Goal: Task Accomplishment & Management: Manage account settings

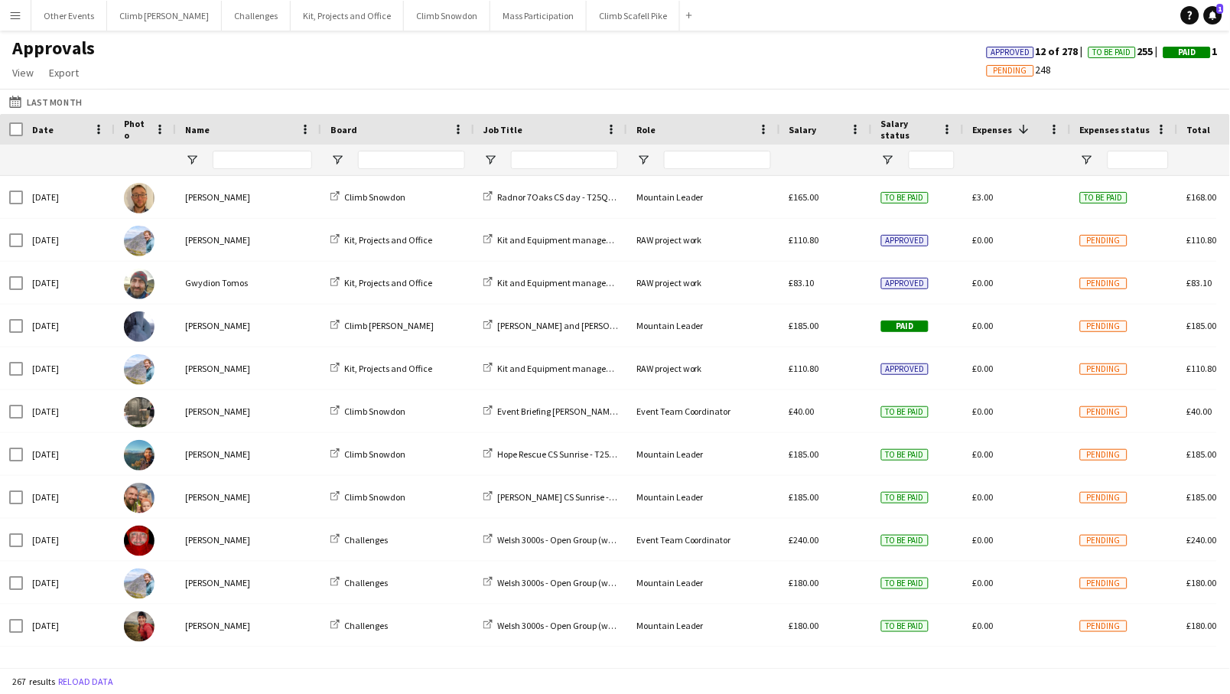
click at [16, 21] on button "Menu" at bounding box center [15, 15] width 31 height 31
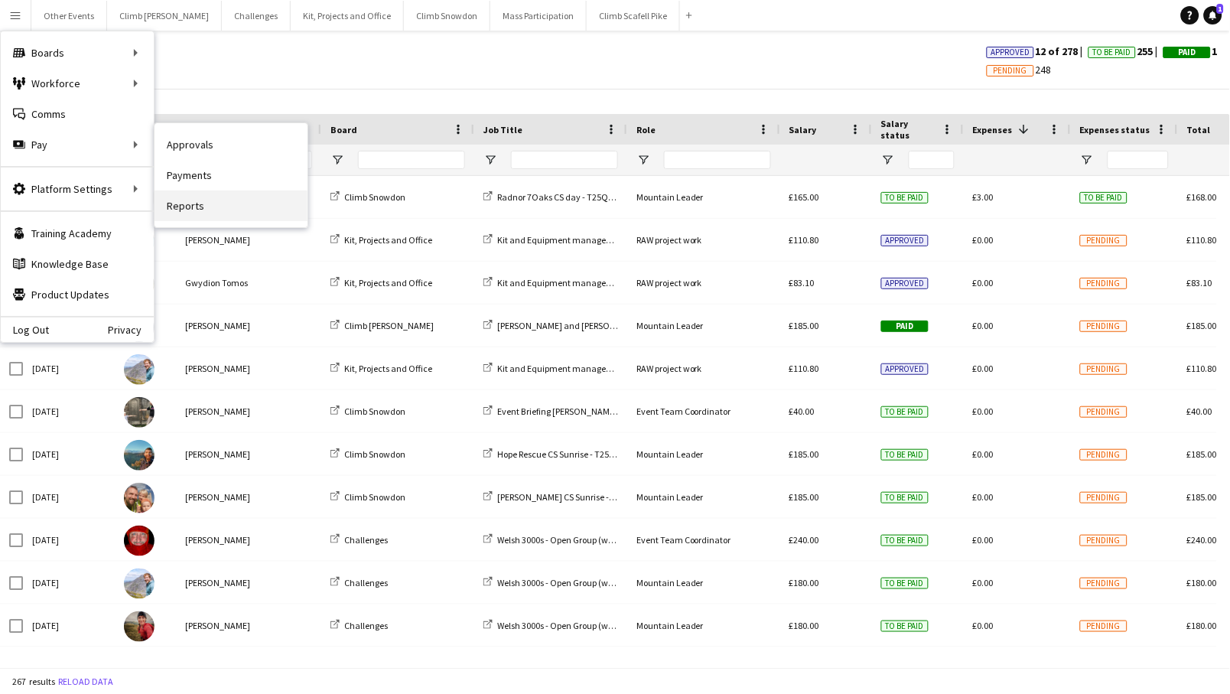
click at [240, 200] on link "Reports" at bounding box center [230, 205] width 153 height 31
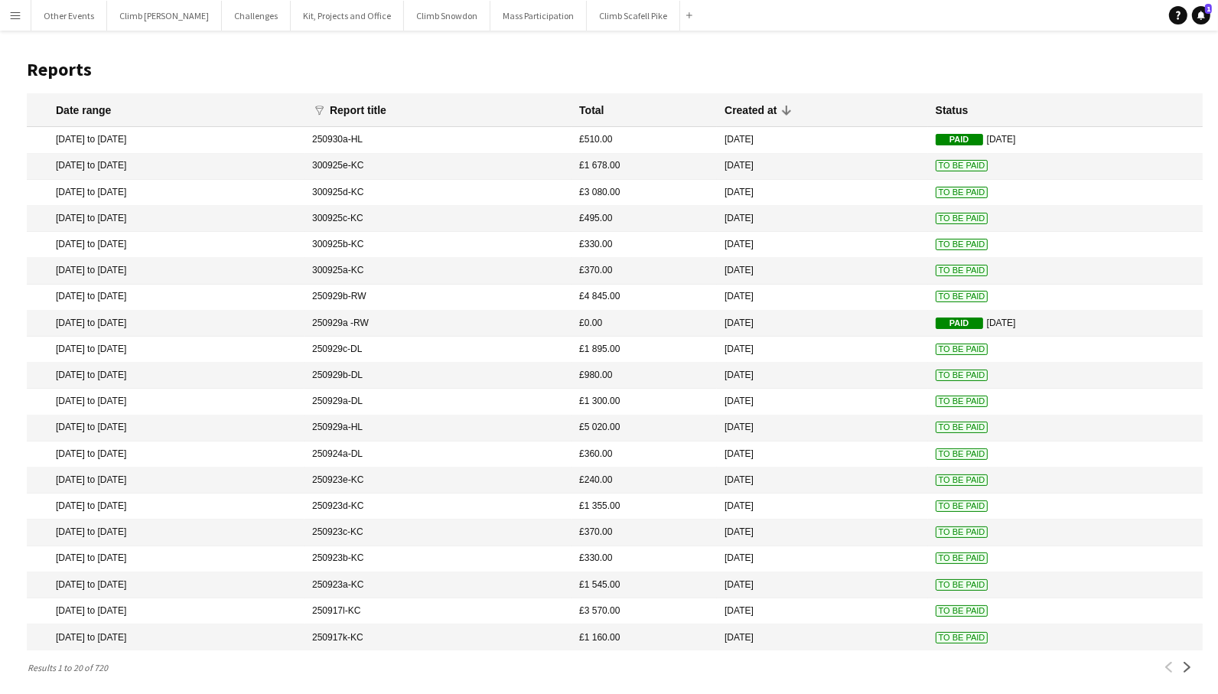
click at [153, 195] on mat-cell "[DATE] to [DATE]" at bounding box center [166, 193] width 278 height 26
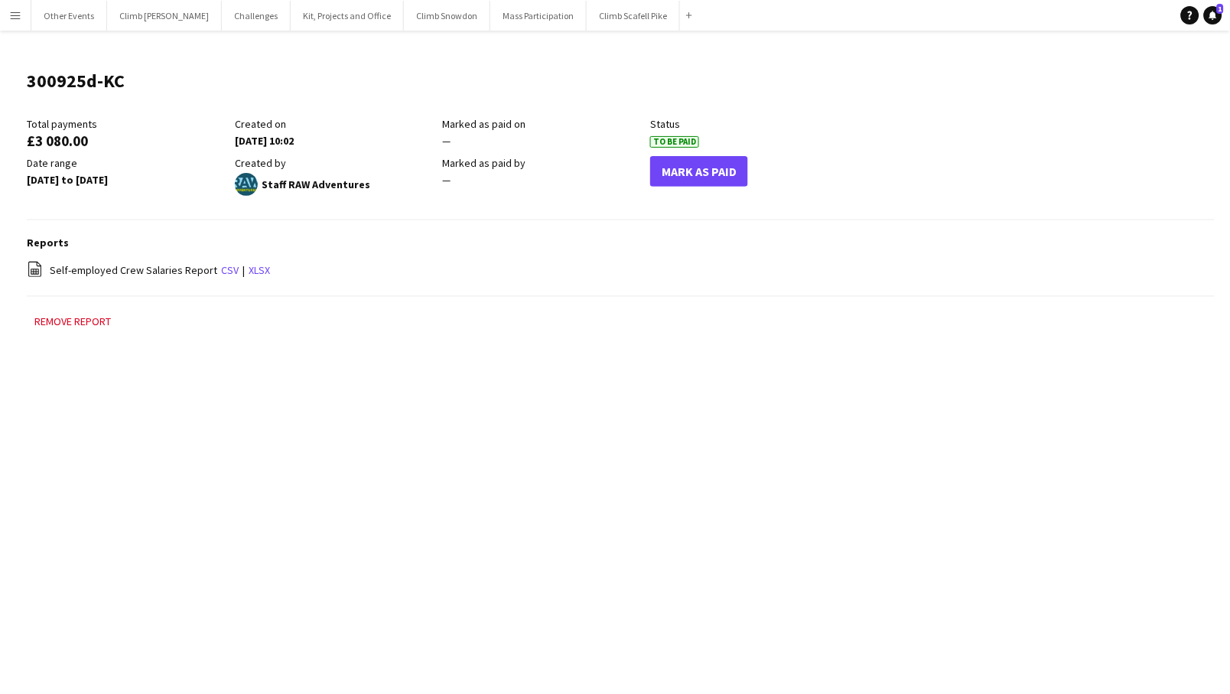
click at [463, 256] on div "Reports file-spreadsheet Self-employed Crew Salaries Report csv | xlsx" at bounding box center [621, 266] width 1188 height 61
click at [89, 322] on button "Remove report" at bounding box center [73, 321] width 92 height 18
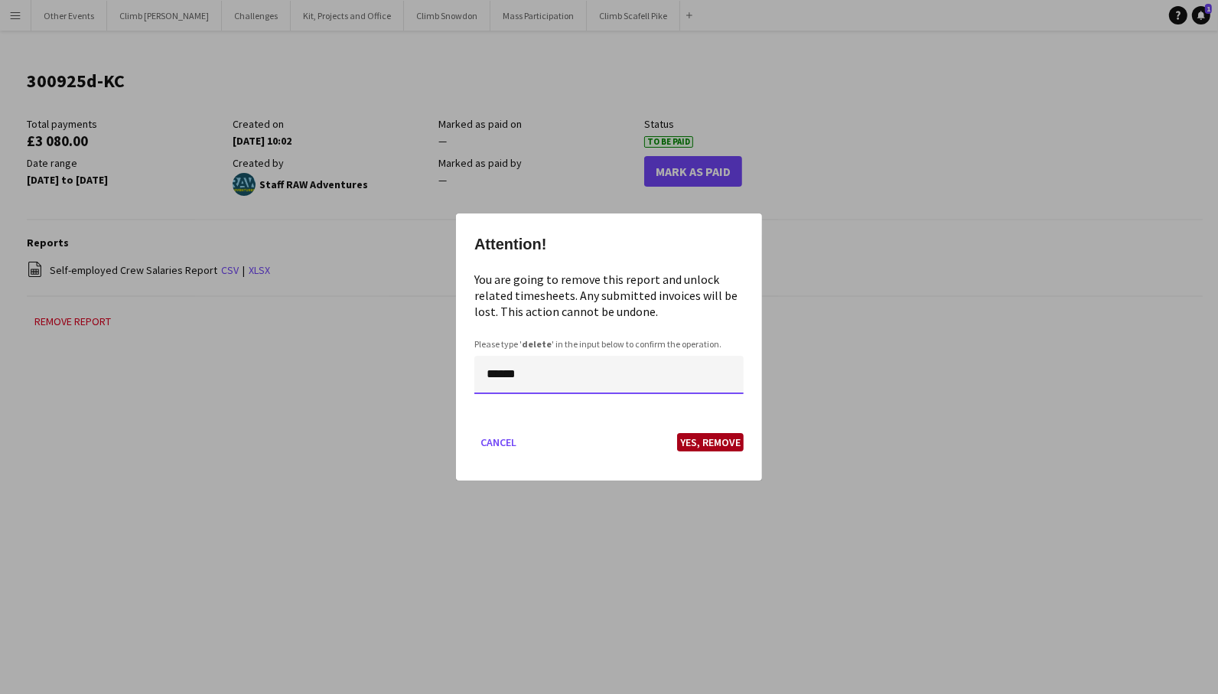
type input "******"
click at [720, 445] on button "Yes, Remove" at bounding box center [710, 442] width 67 height 18
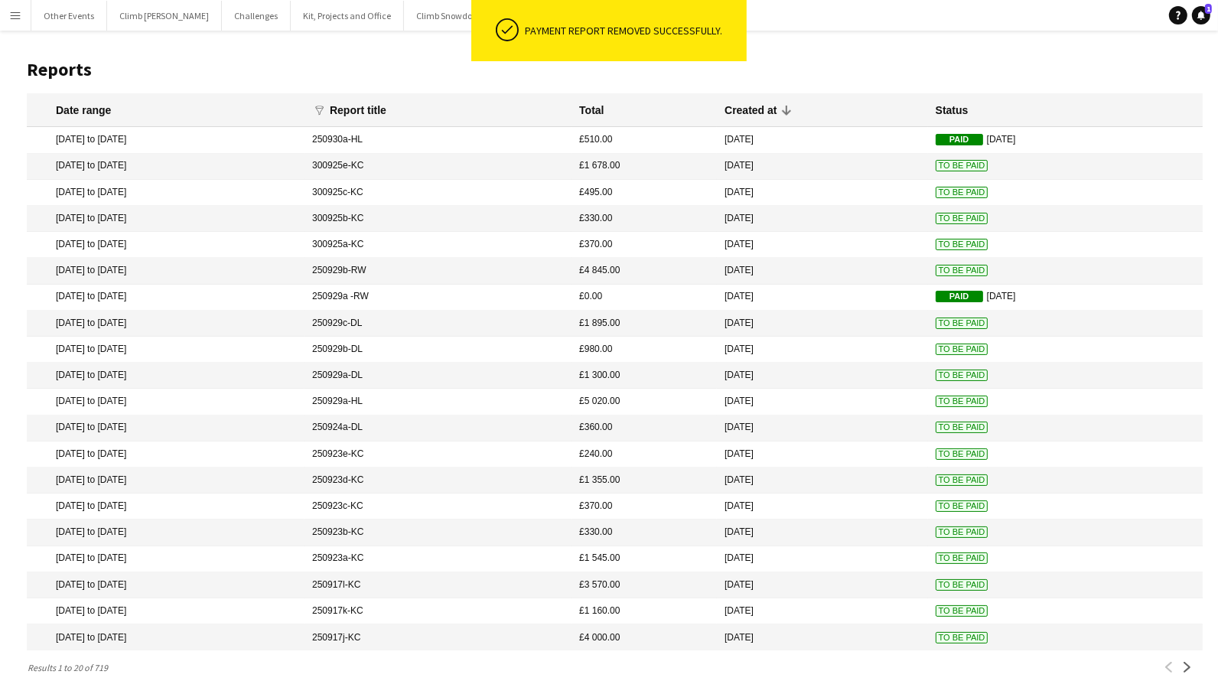
click at [18, 20] on app-icon "Menu" at bounding box center [15, 15] width 12 height 12
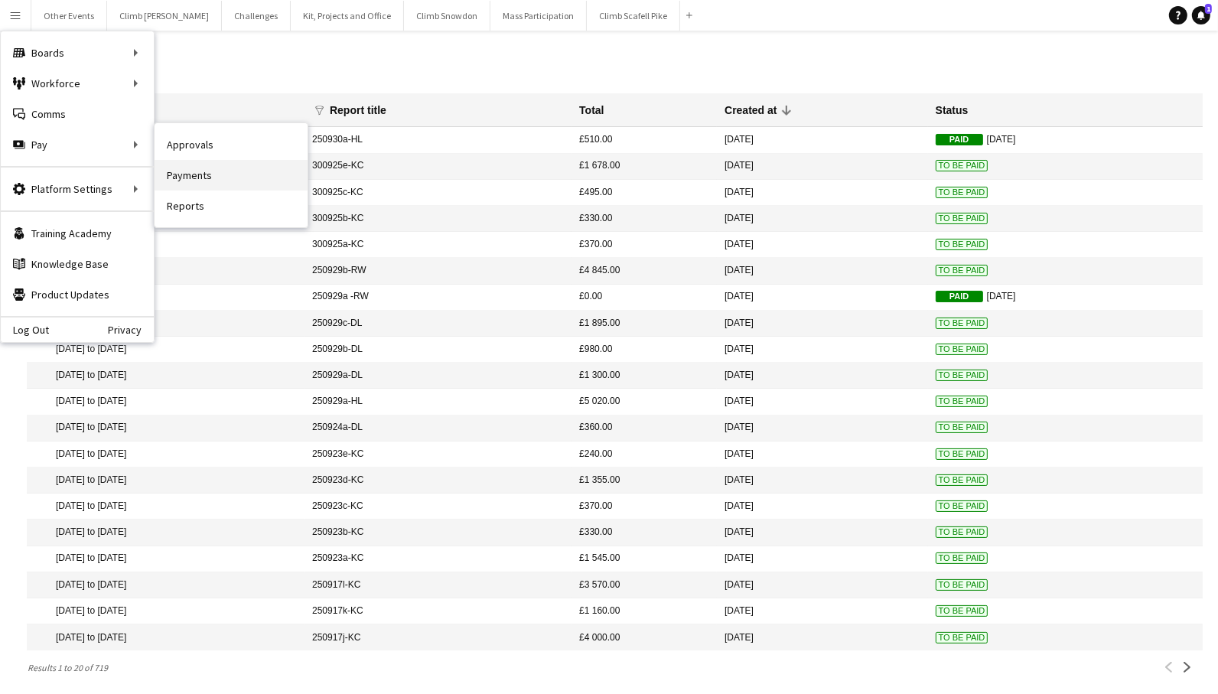
click at [210, 174] on link "Payments" at bounding box center [230, 175] width 153 height 31
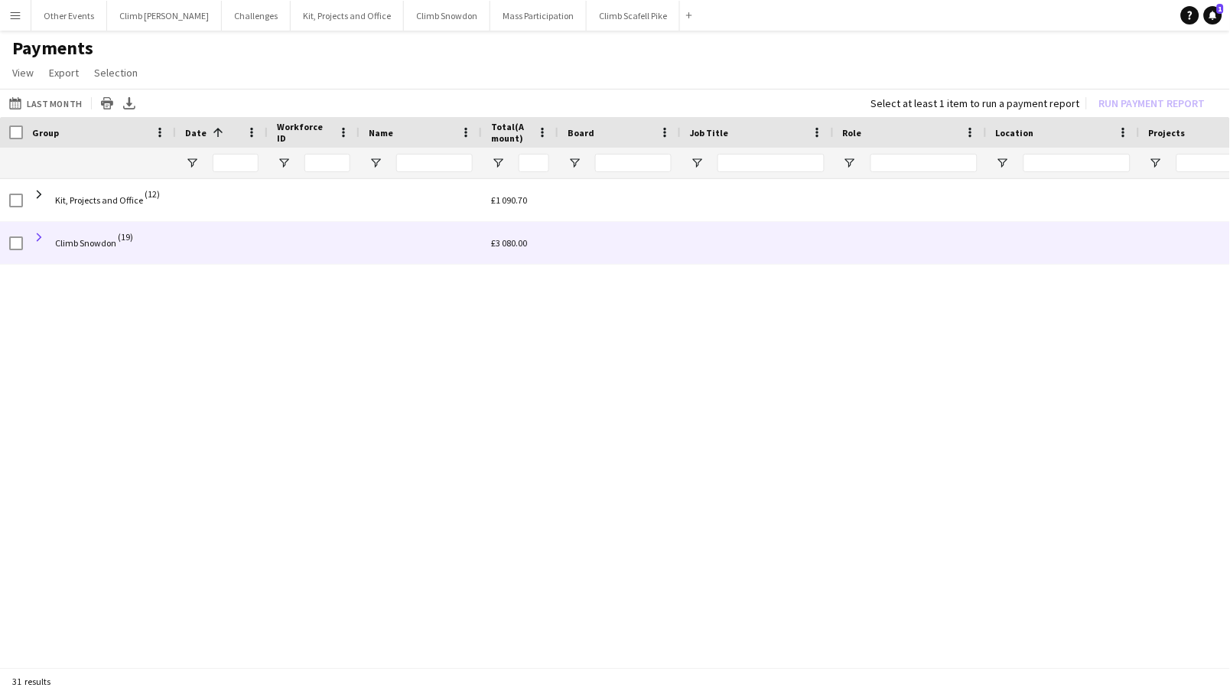
click at [39, 230] on span at bounding box center [39, 237] width 14 height 14
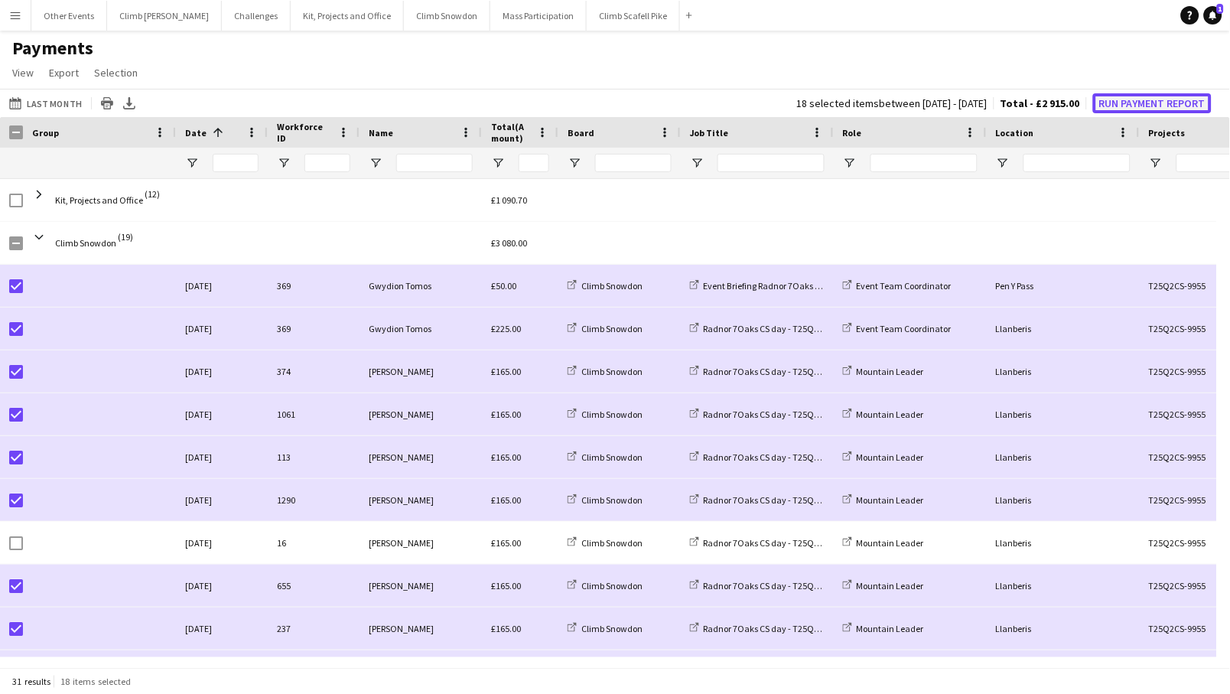
click at [1146, 102] on button "Run Payment Report" at bounding box center [1152, 103] width 119 height 20
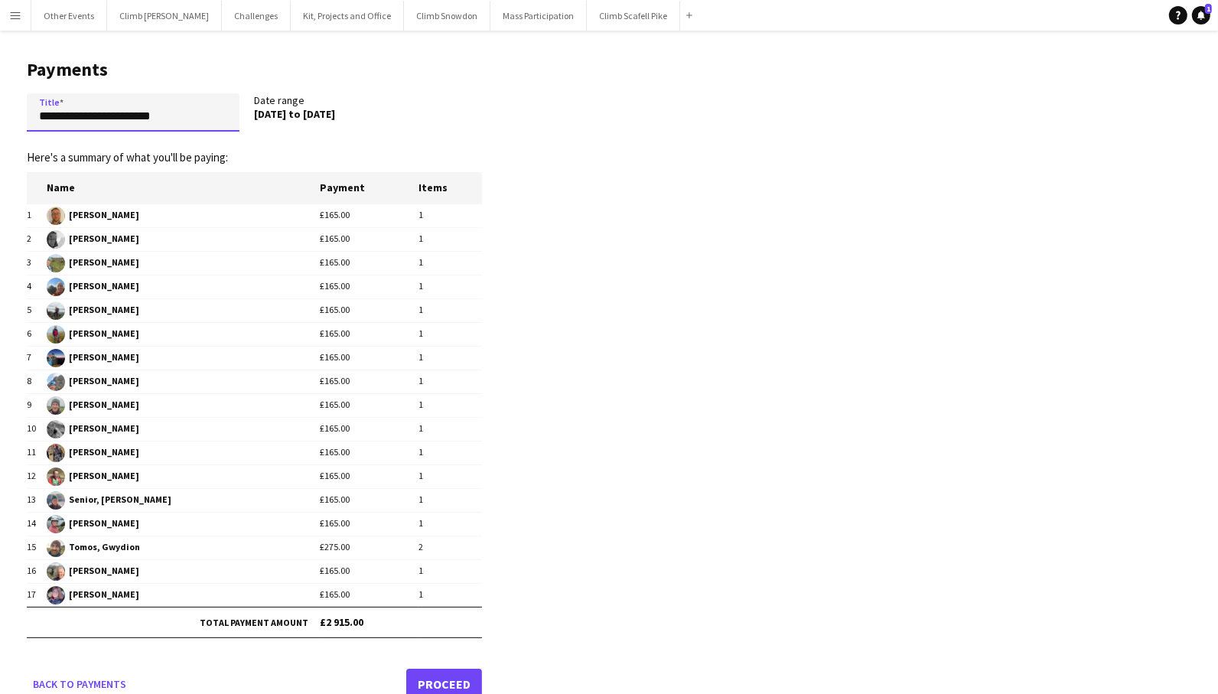
click at [150, 123] on input "**********" at bounding box center [133, 112] width 213 height 38
click at [149, 122] on input "**********" at bounding box center [133, 112] width 213 height 38
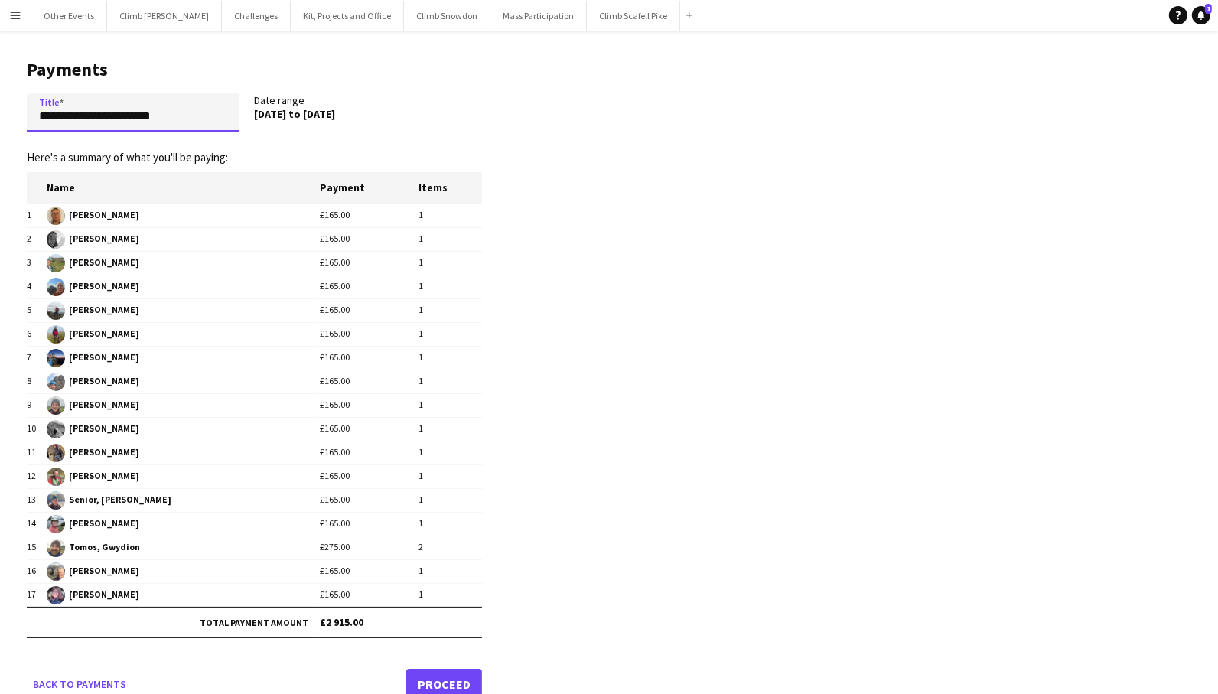
click at [149, 122] on input "**********" at bounding box center [133, 112] width 213 height 38
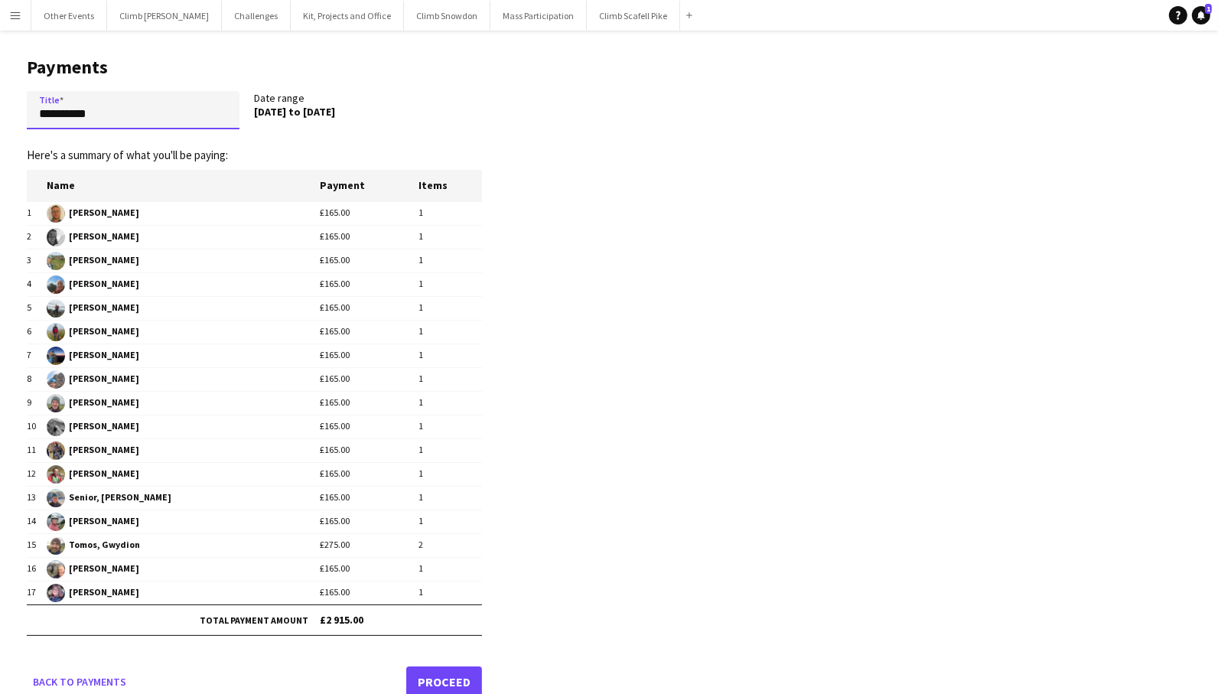
scroll to position [3, 0]
type input "**********"
click at [443, 674] on link "Proceed" at bounding box center [444, 680] width 76 height 31
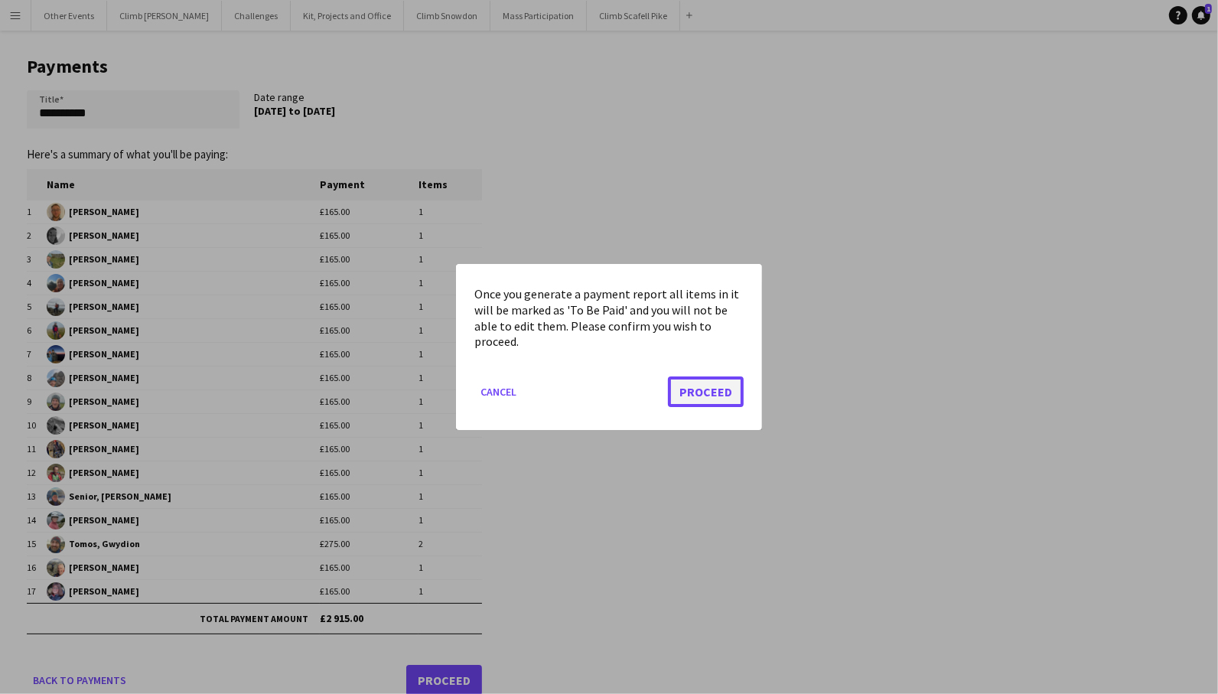
click at [705, 399] on button "Proceed" at bounding box center [706, 391] width 76 height 31
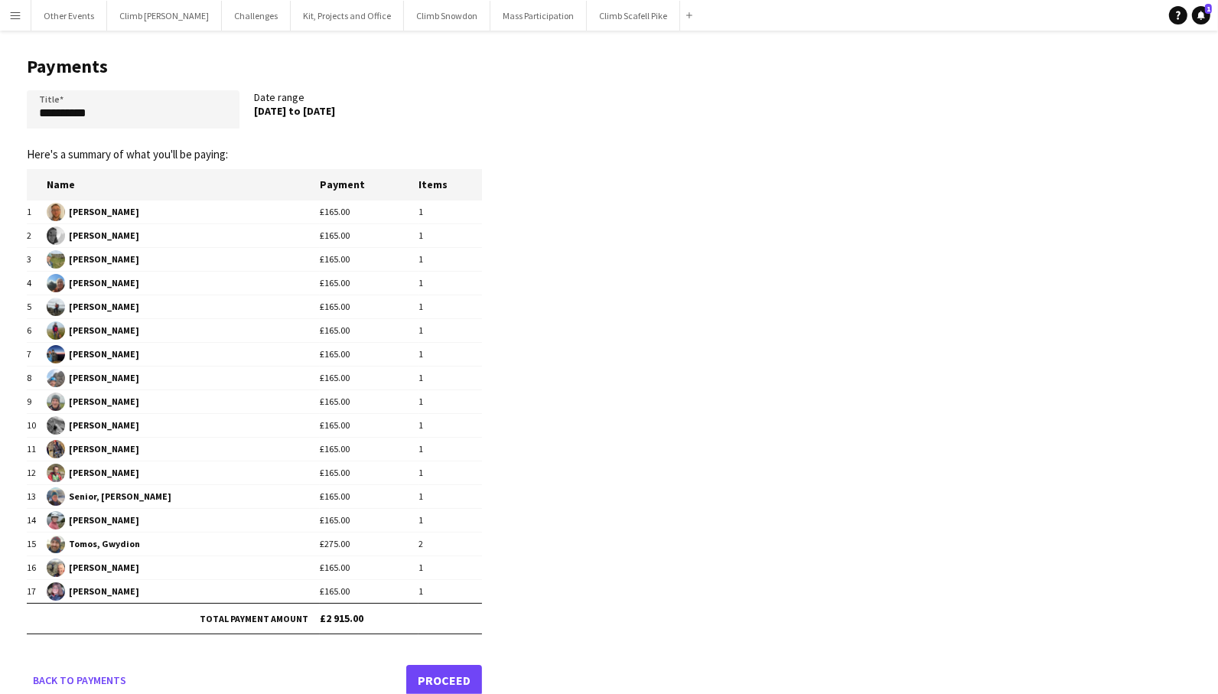
scroll to position [3, 0]
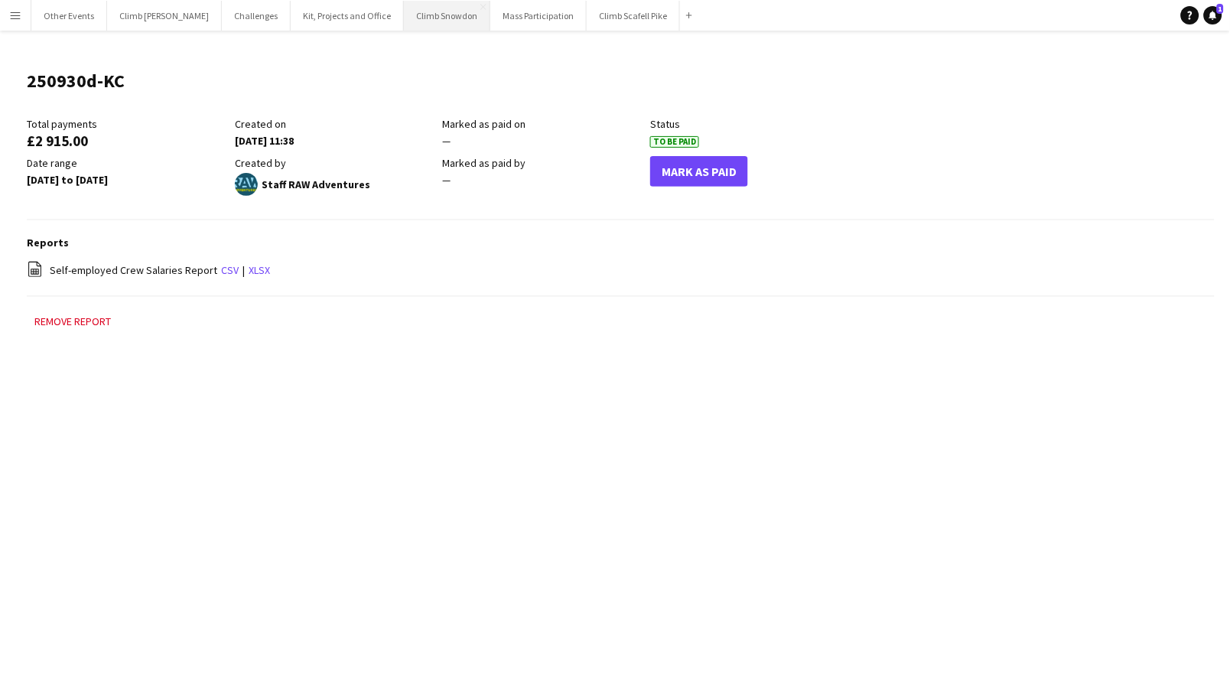
click at [404, 24] on button "Climb Snowdon Close" at bounding box center [447, 16] width 86 height 30
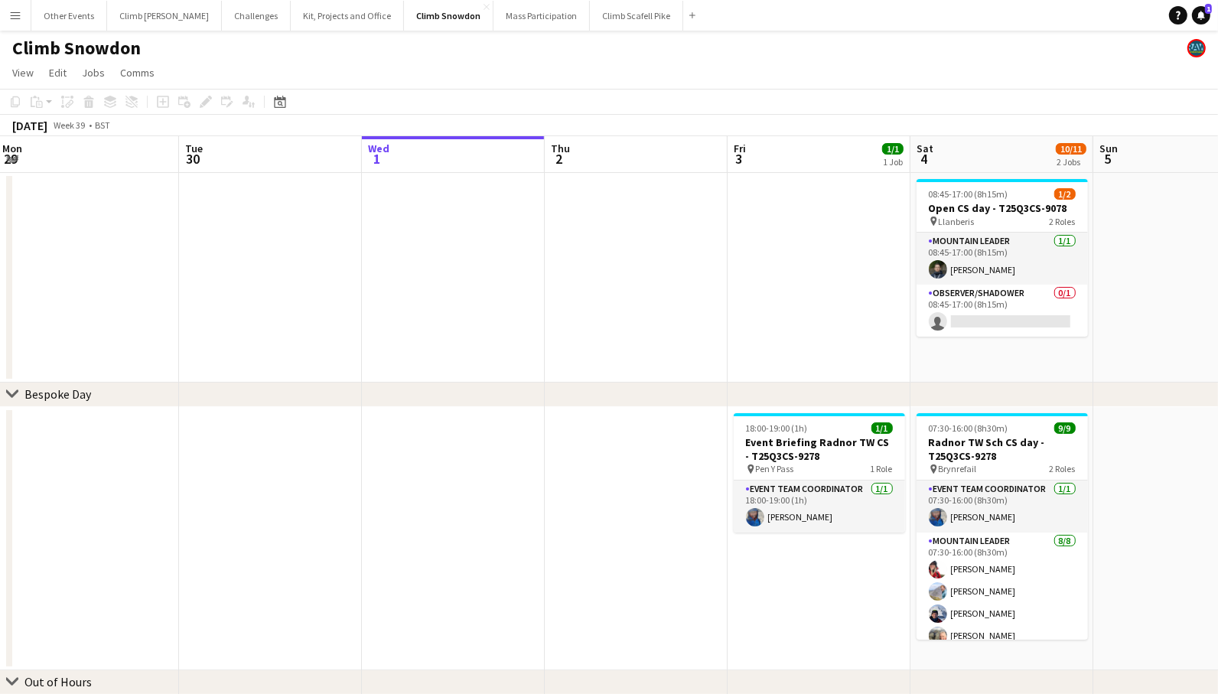
drag, startPoint x: 315, startPoint y: 306, endPoint x: 847, endPoint y: 253, distance: 534.9
click at [867, 257] on app-calendar-viewport "Sat 27 Sun 28 Mon 29 Tue 30 Wed 1 Thu 2 Fri 3 1/1 1 Job Sat 4 10/11 2 Jobs Sun …" at bounding box center [609, 438] width 1218 height 604
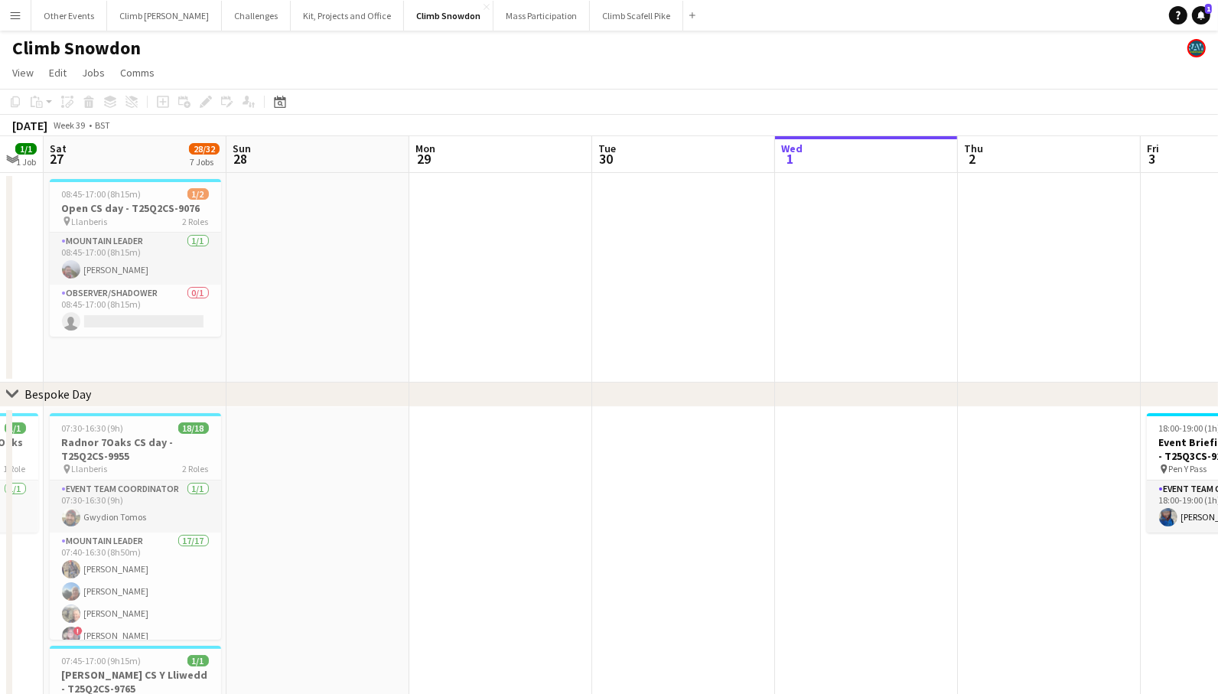
drag, startPoint x: 413, startPoint y: 302, endPoint x: 790, endPoint y: 273, distance: 378.2
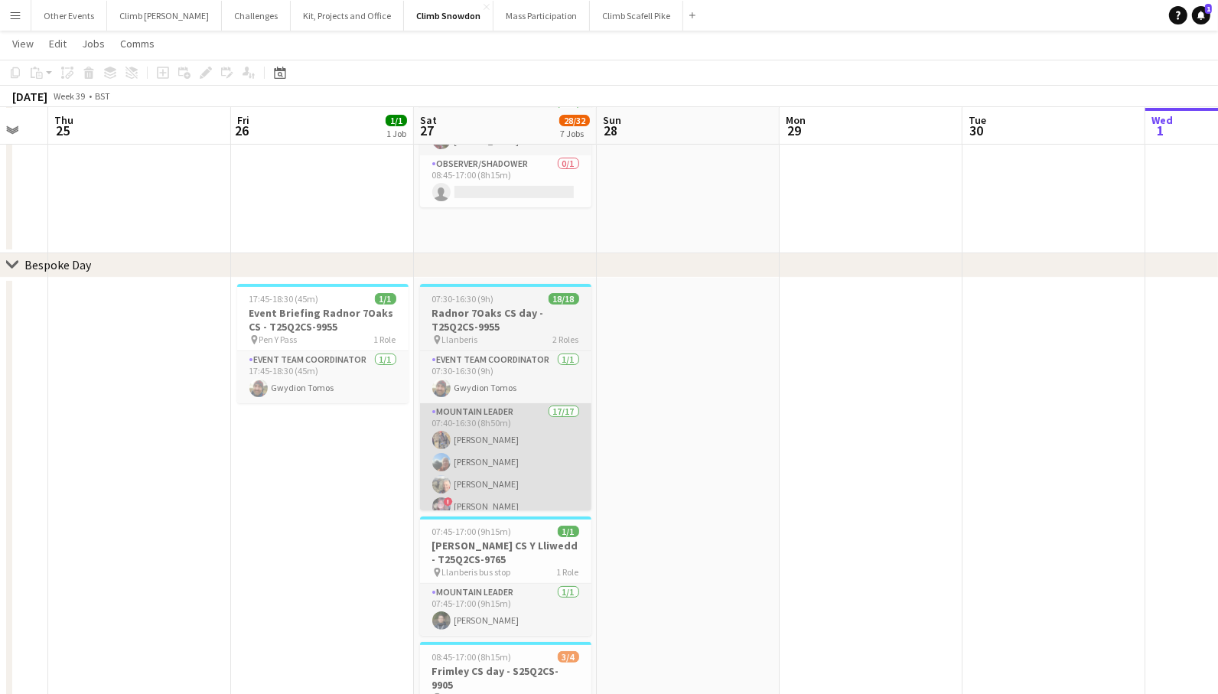
click at [522, 453] on app-card-role "Mountain Leader 17/17 07:40-16:30 (8h50m) [PERSON_NAME] [PERSON_NAME] [PERSON_N…" at bounding box center [505, 606] width 171 height 407
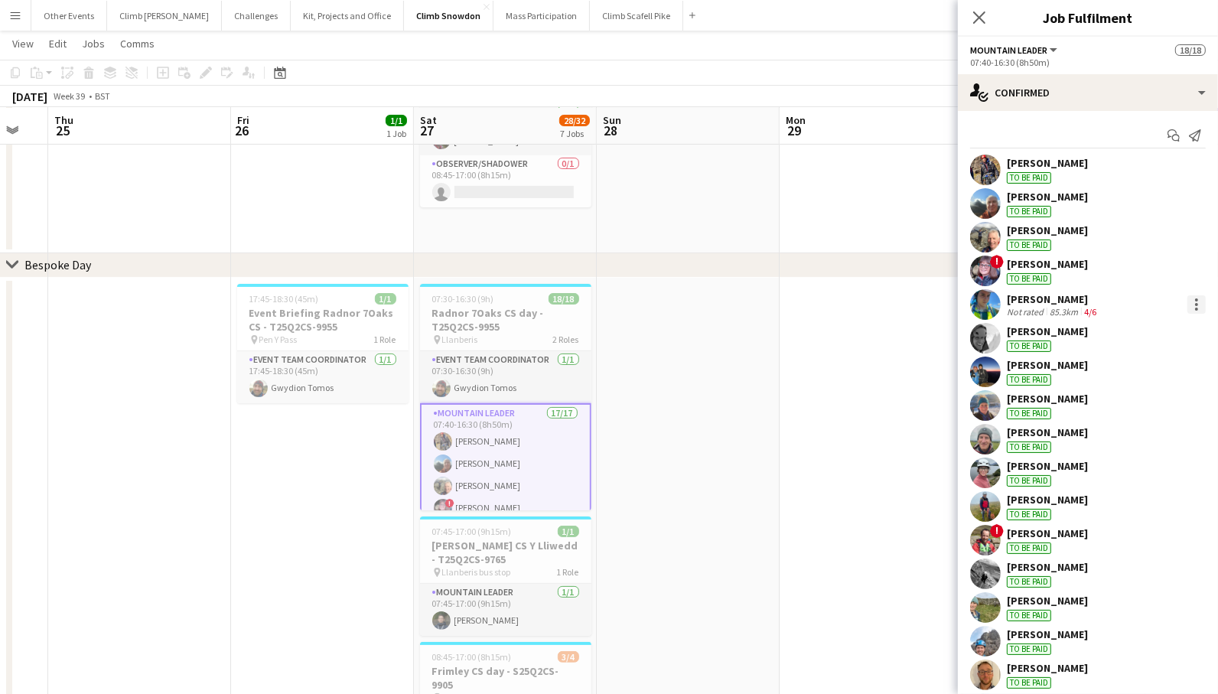
click at [1187, 305] on div at bounding box center [1196, 304] width 18 height 18
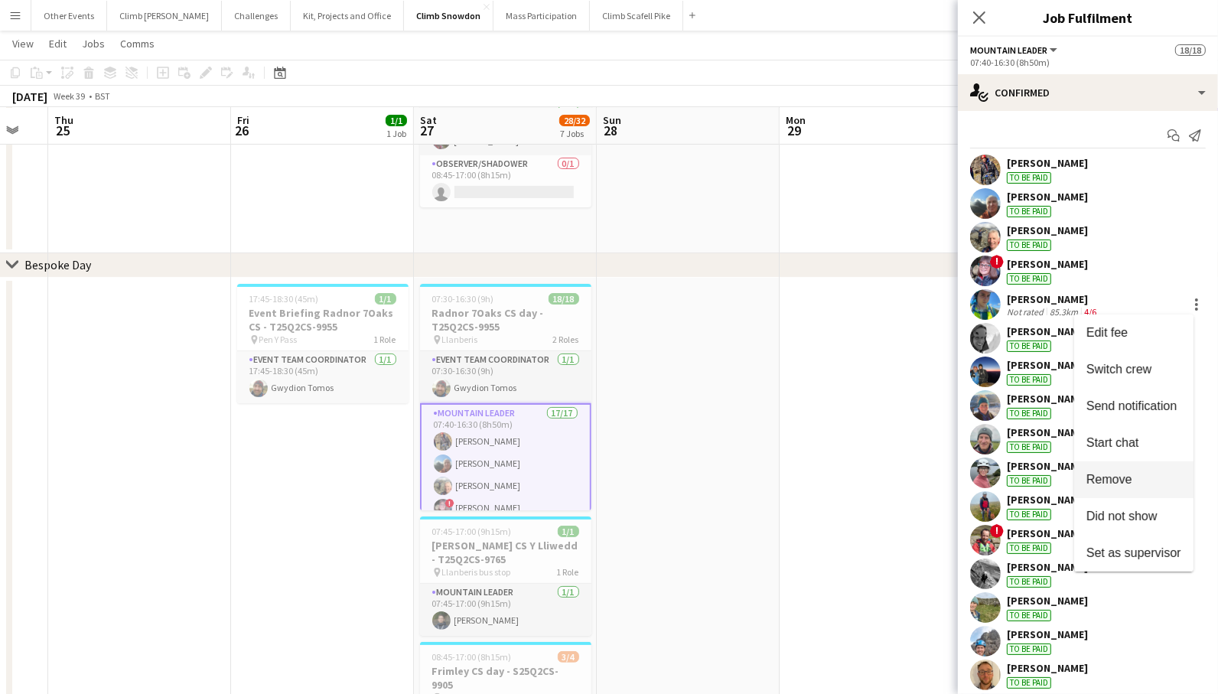
click at [1153, 477] on span "Remove" at bounding box center [1133, 480] width 95 height 14
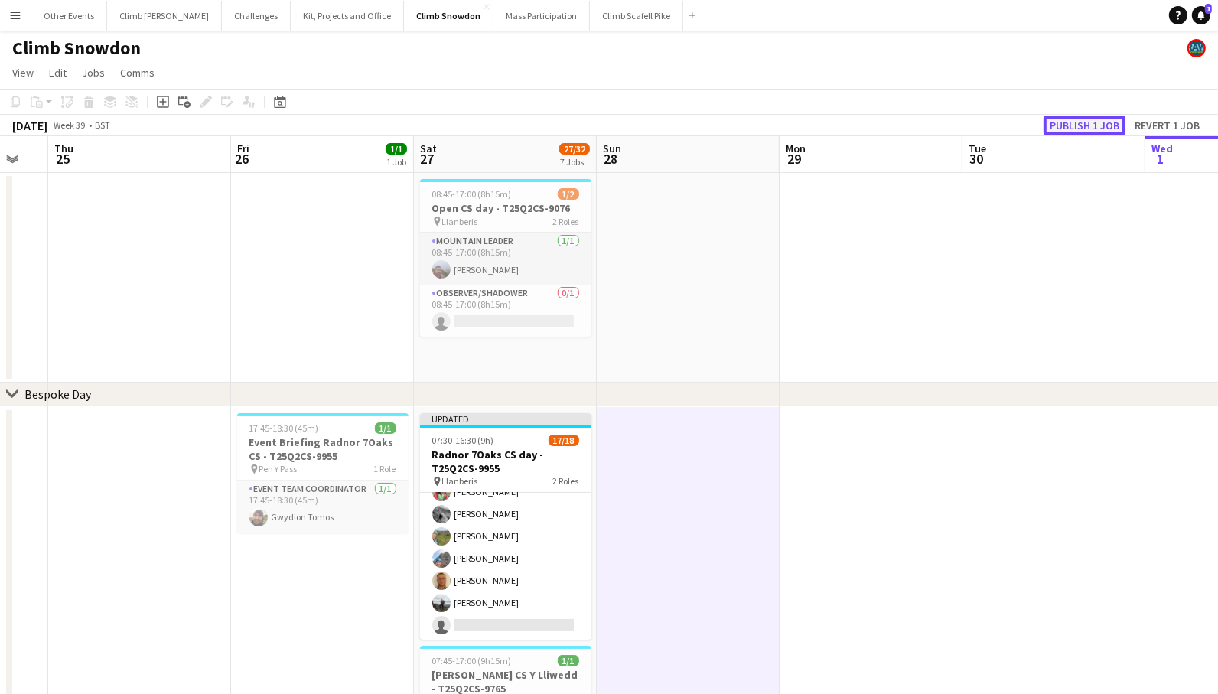
click at [1065, 128] on button "Publish 1 job" at bounding box center [1084, 125] width 82 height 20
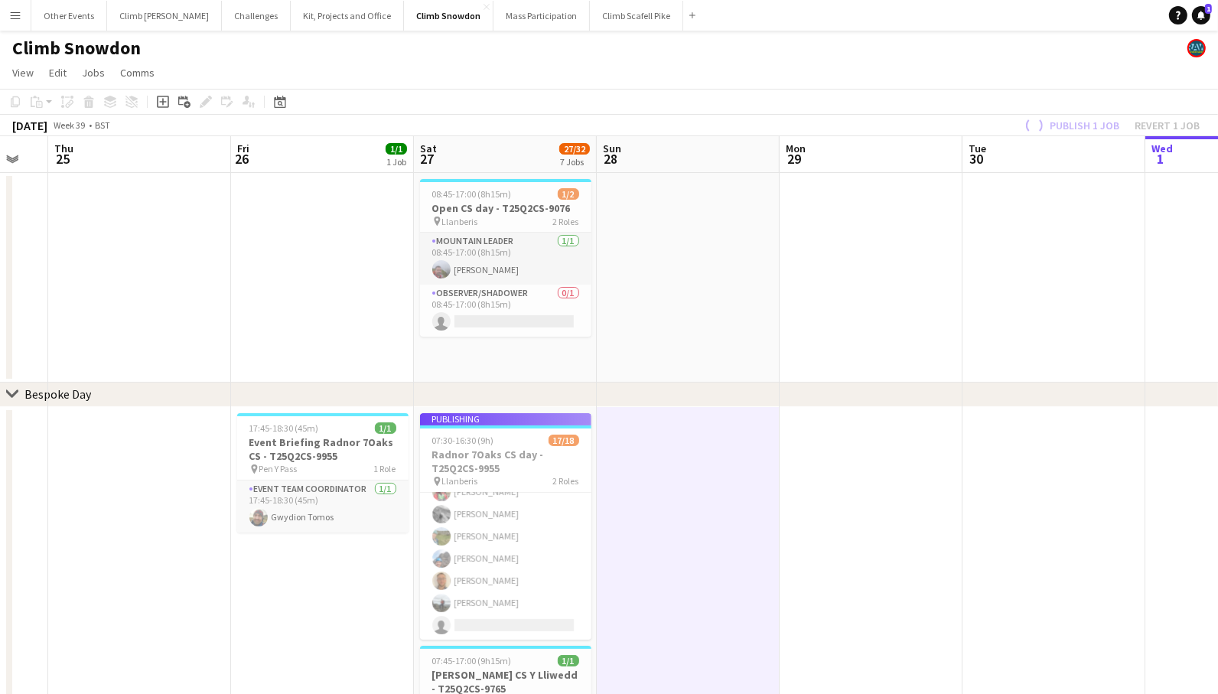
scroll to position [300, 0]
